Goal: Task Accomplishment & Management: Manage account settings

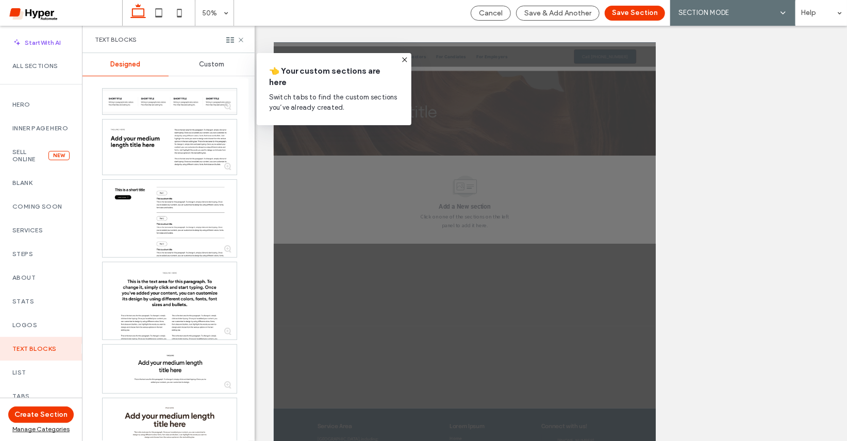
scroll to position [237, 0]
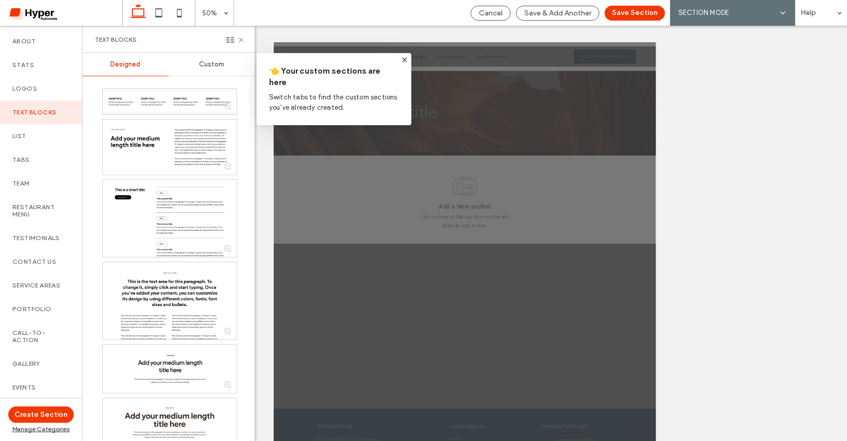
click at [403, 58] on icon at bounding box center [405, 60] width 8 height 8
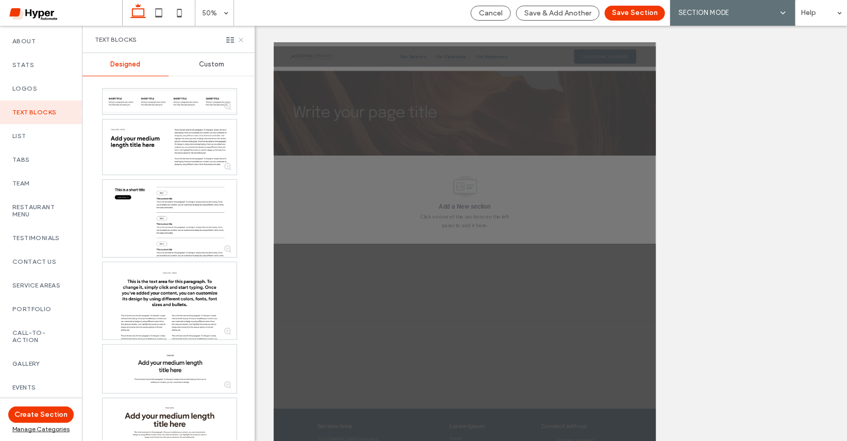
click at [239, 38] on use at bounding box center [241, 40] width 4 height 4
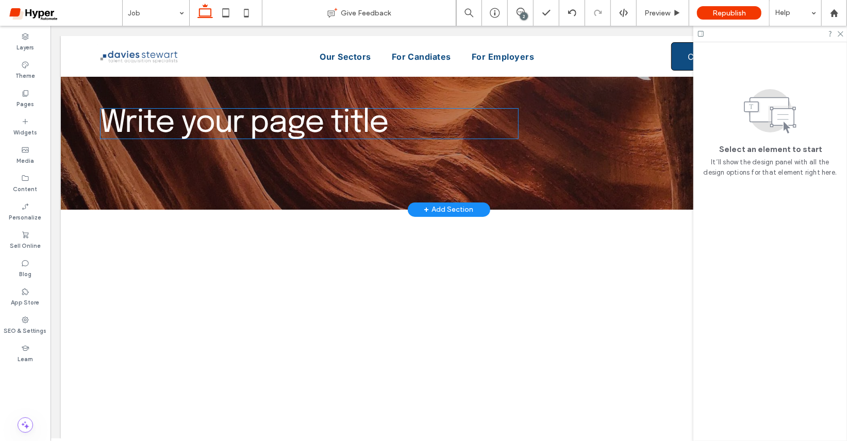
scroll to position [39, 0]
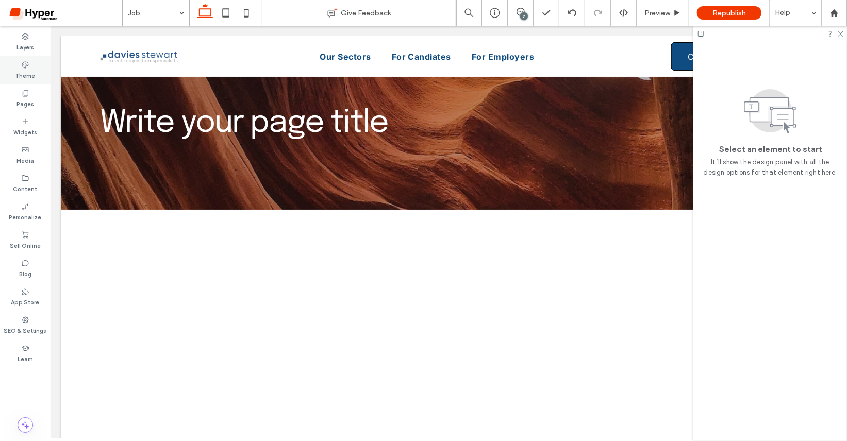
click at [30, 67] on div "Theme" at bounding box center [25, 70] width 51 height 28
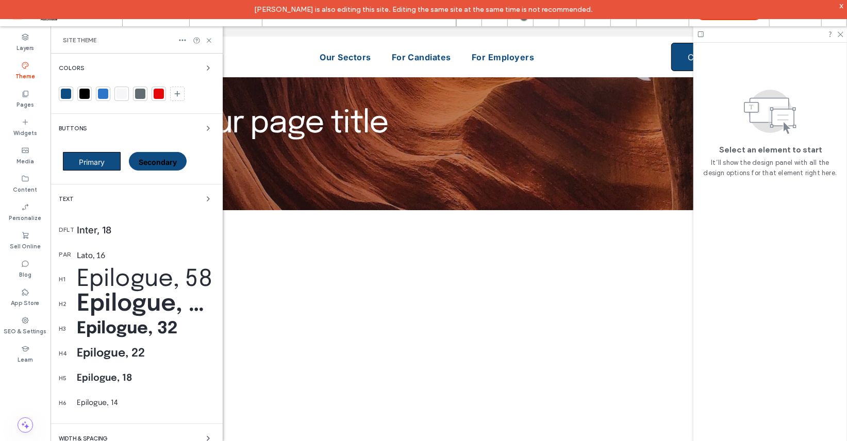
click at [843, 8] on div "x" at bounding box center [841, 5] width 5 height 9
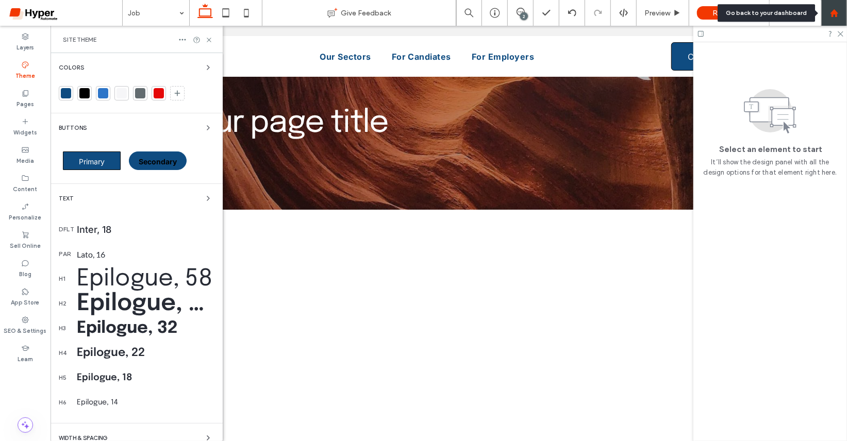
click at [838, 14] on icon at bounding box center [834, 13] width 9 height 9
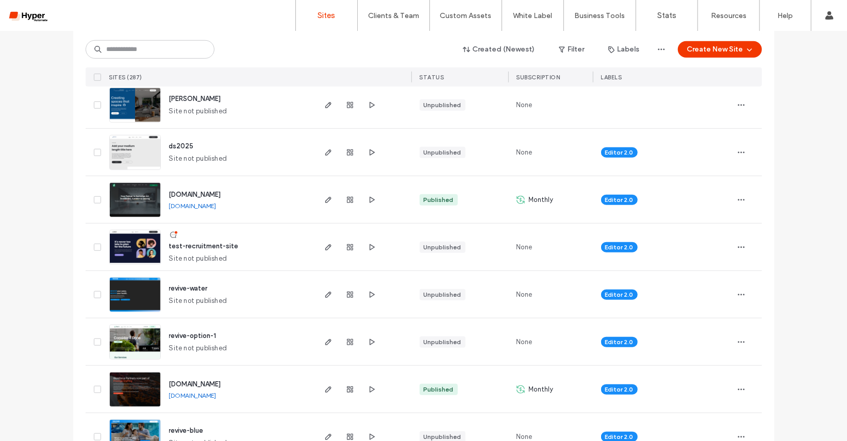
scroll to position [496, 0]
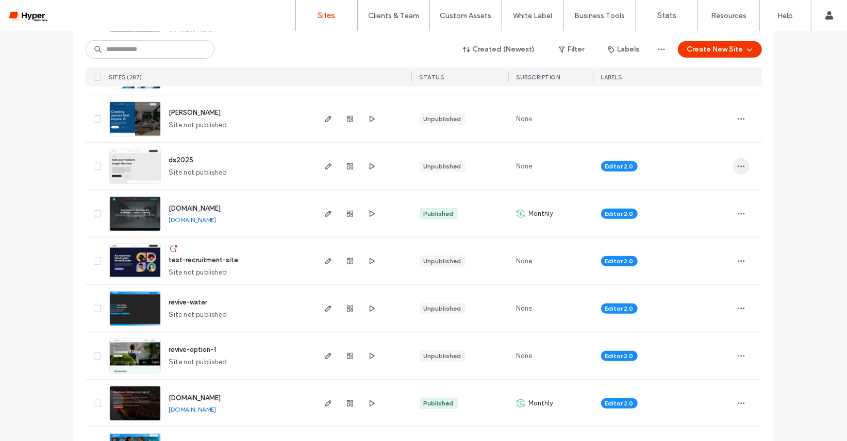
click at [738, 165] on icon "button" at bounding box center [741, 166] width 8 height 8
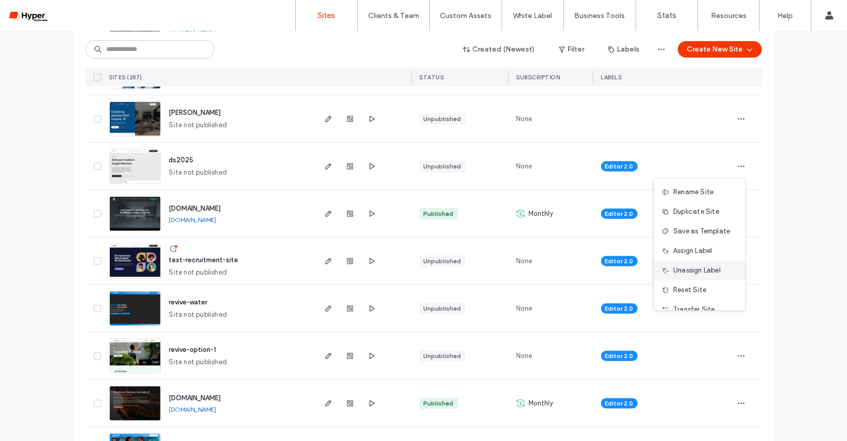
scroll to position [52, 0]
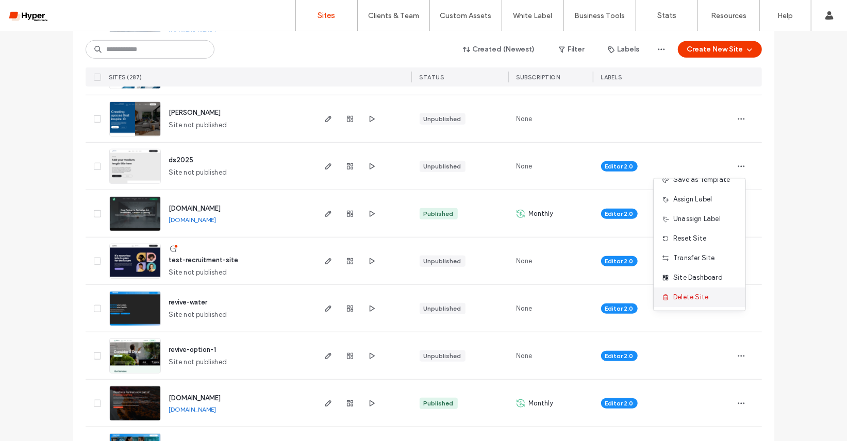
click at [696, 288] on div "Delete Site" at bounding box center [700, 298] width 92 height 20
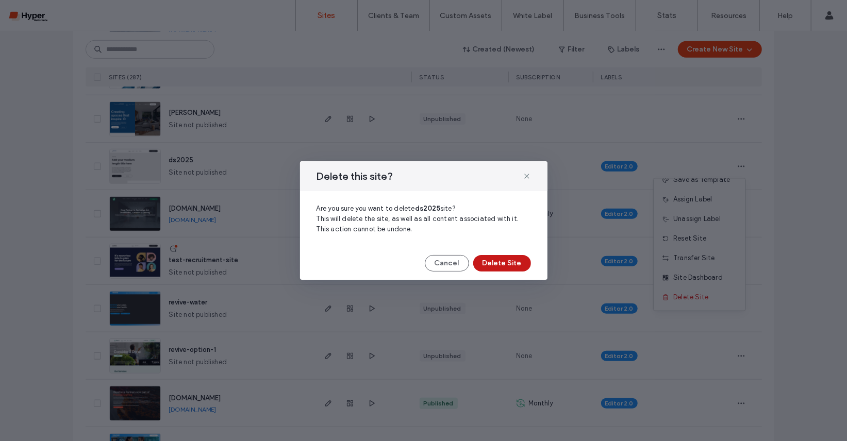
click at [516, 265] on button "Delete Site" at bounding box center [502, 263] width 58 height 16
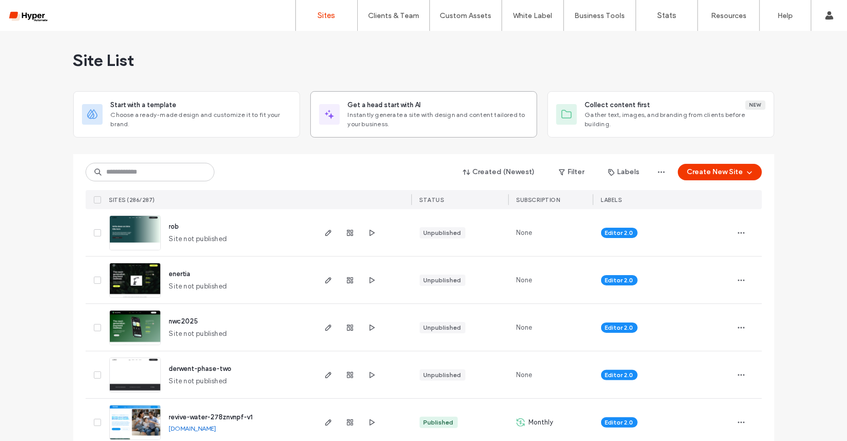
scroll to position [2, 0]
